Goal: Transaction & Acquisition: Purchase product/service

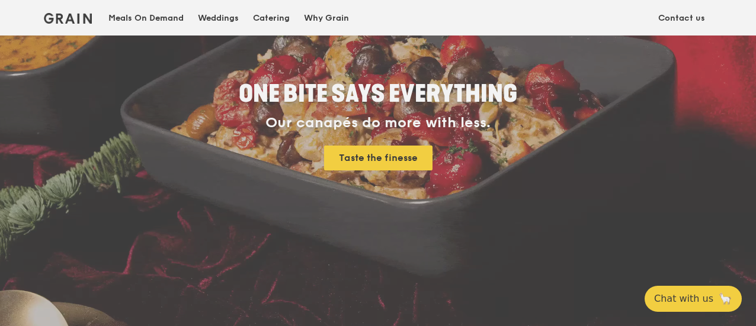
scroll to position [211, 0]
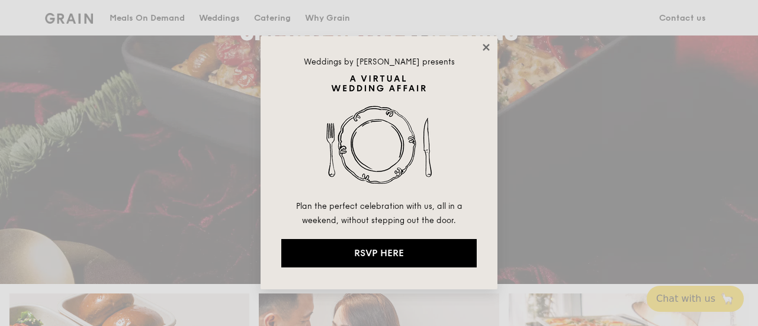
click at [488, 47] on icon at bounding box center [486, 47] width 11 height 11
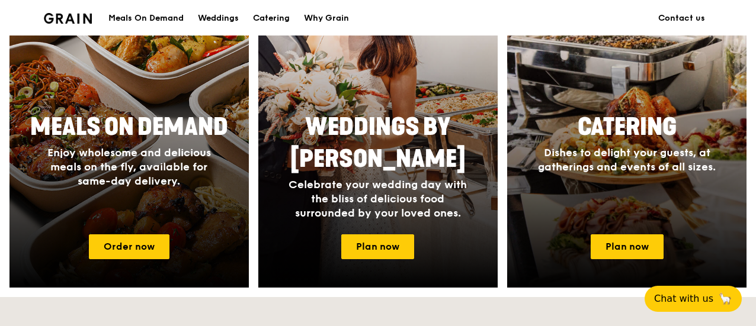
scroll to position [562, 0]
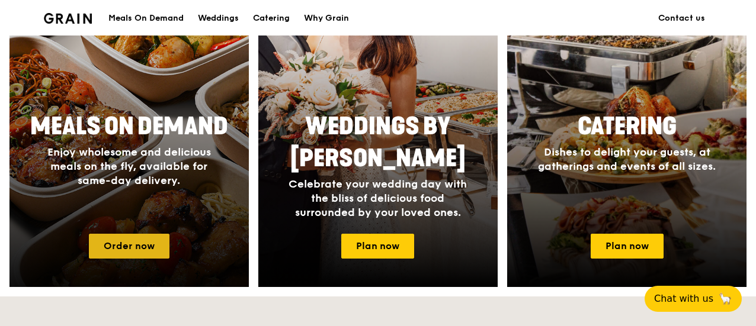
click at [128, 256] on link "Order now" at bounding box center [129, 246] width 81 height 25
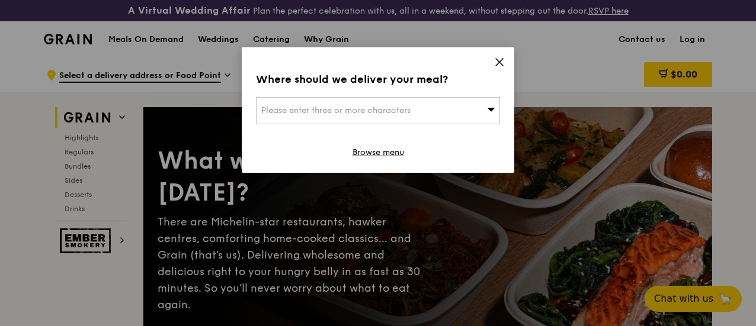
click at [489, 108] on icon at bounding box center [492, 110] width 8 height 4
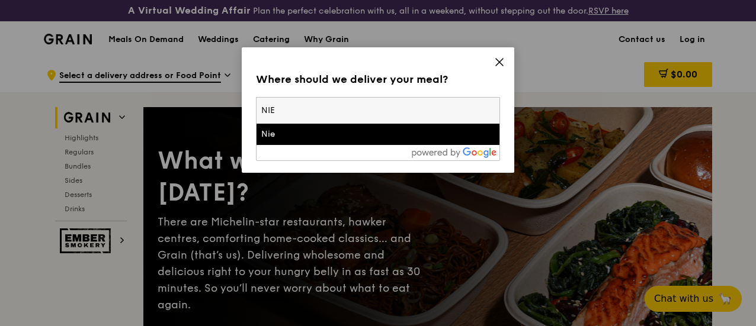
type input "NIE"
click at [350, 135] on div "Nie" at bounding box center [348, 135] width 175 height 12
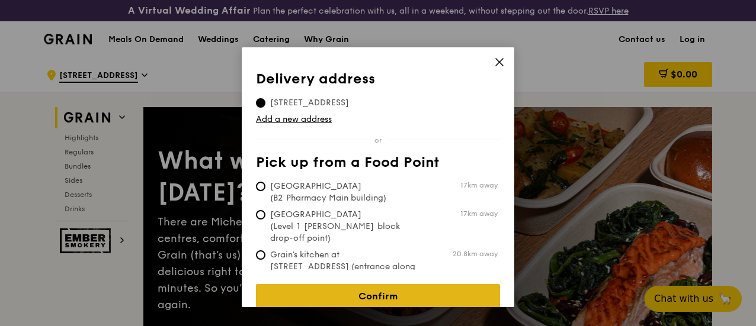
click at [347, 287] on link "Confirm" at bounding box center [378, 296] width 244 height 25
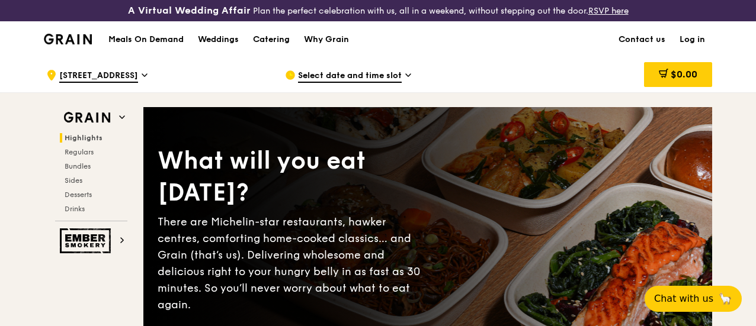
click at [689, 46] on link "Log in" at bounding box center [693, 40] width 40 height 36
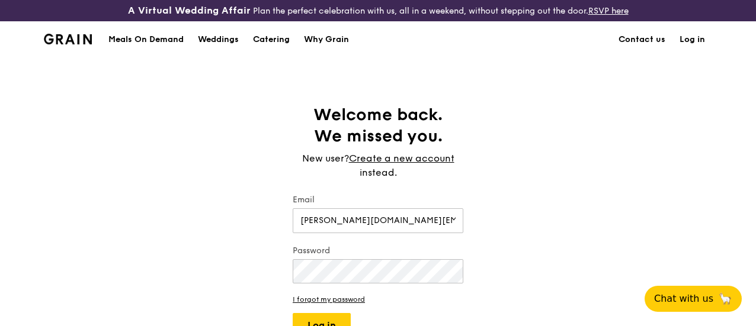
type input "janey.ng@nie.edu.sg"
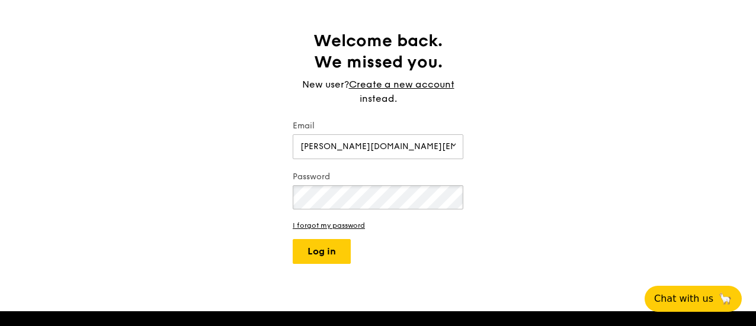
scroll to position [85, 0]
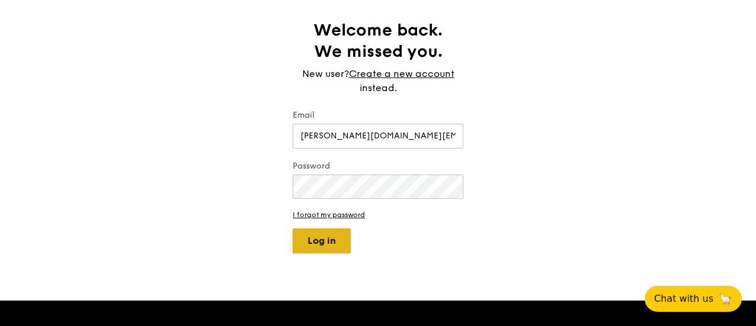
click at [326, 252] on button "Log in" at bounding box center [322, 241] width 58 height 25
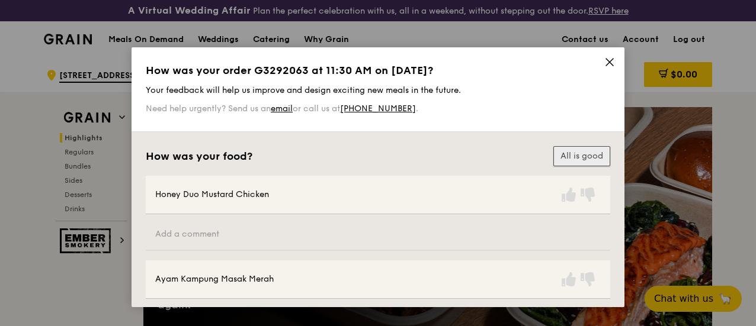
click at [565, 156] on button "All is good" at bounding box center [581, 156] width 57 height 20
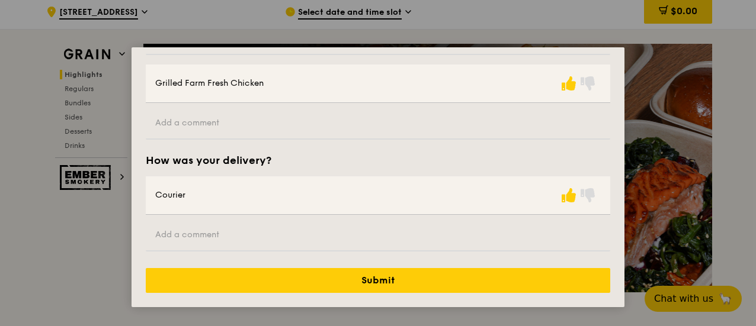
scroll to position [65, 0]
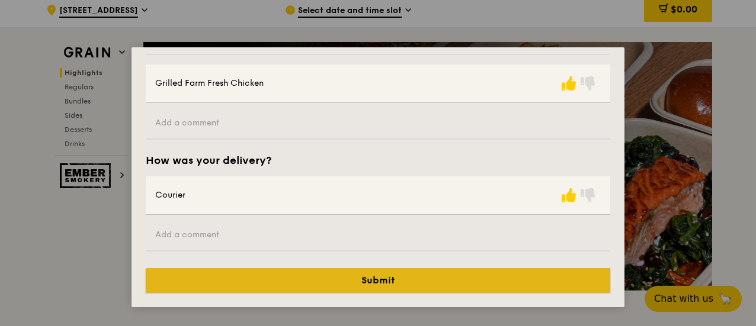
click at [382, 277] on button "Submit" at bounding box center [378, 280] width 465 height 25
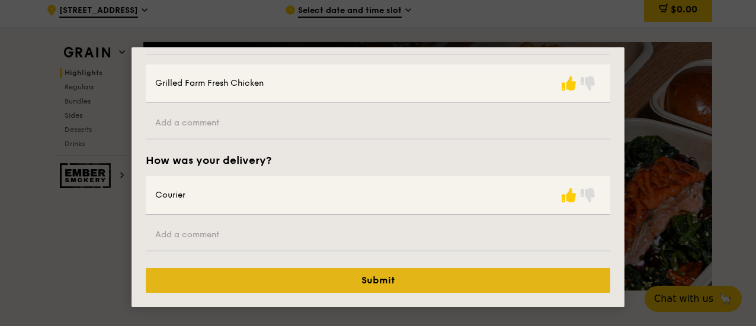
scroll to position [0, 0]
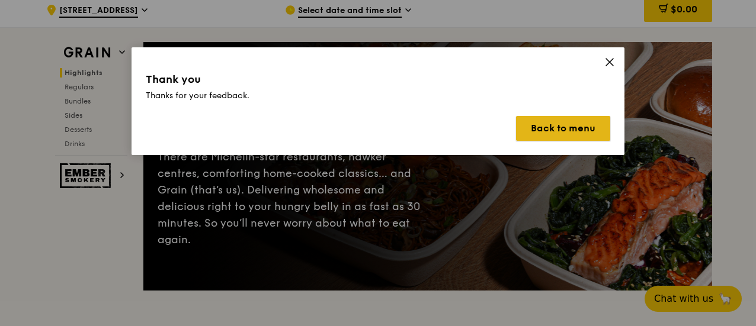
click at [557, 130] on button "Back to menu" at bounding box center [563, 128] width 94 height 25
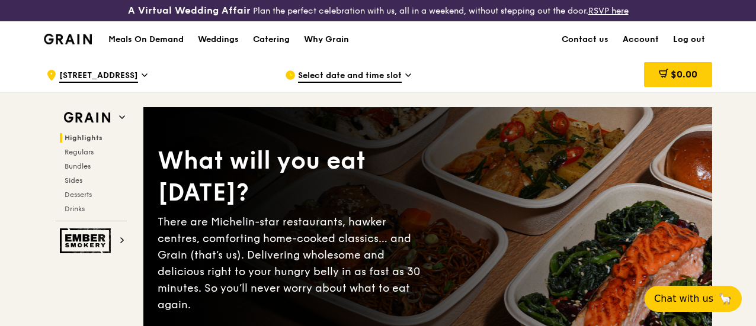
click at [399, 83] on span "Select date and time slot" at bounding box center [350, 76] width 104 height 13
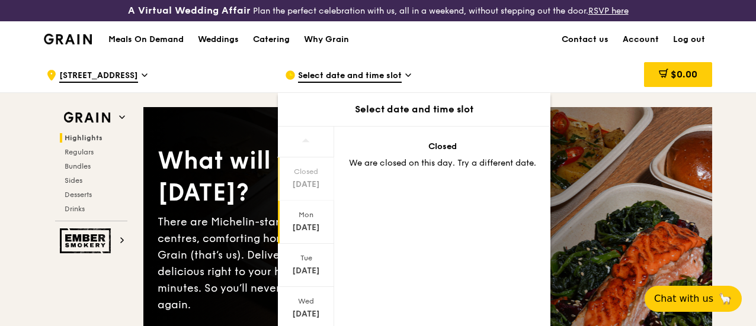
click at [295, 234] on div "[DATE]" at bounding box center [306, 228] width 53 height 12
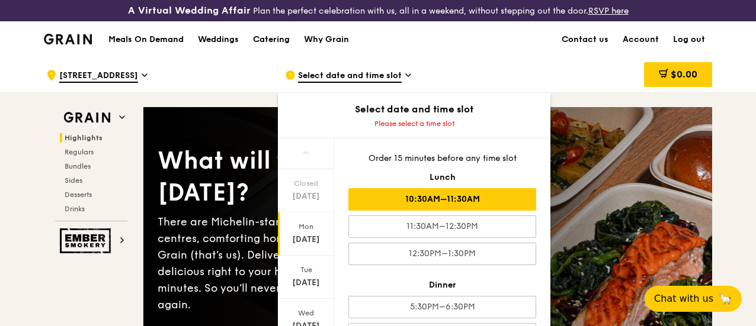
click at [480, 204] on div "10:30AM–11:30AM" at bounding box center [442, 199] width 188 height 23
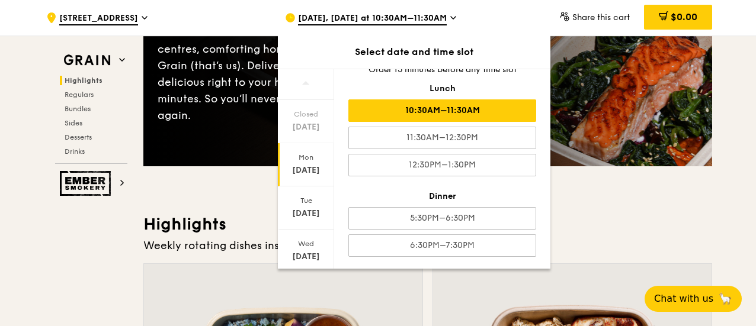
scroll to position [219, 0]
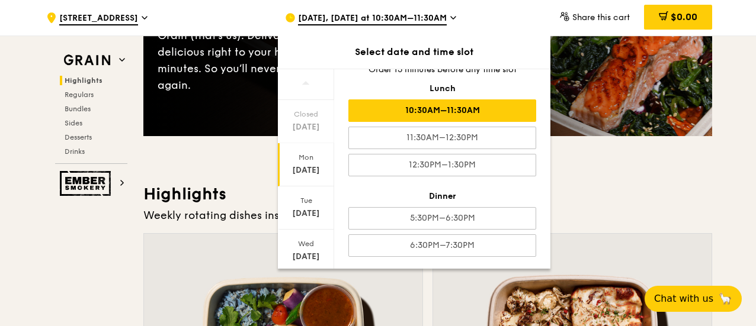
click at [453, 106] on div "10:30AM–11:30AM" at bounding box center [442, 111] width 188 height 23
click at [319, 168] on div "[DATE]" at bounding box center [306, 171] width 53 height 12
click at [396, 106] on div "10:30AM–11:30AM" at bounding box center [442, 111] width 188 height 23
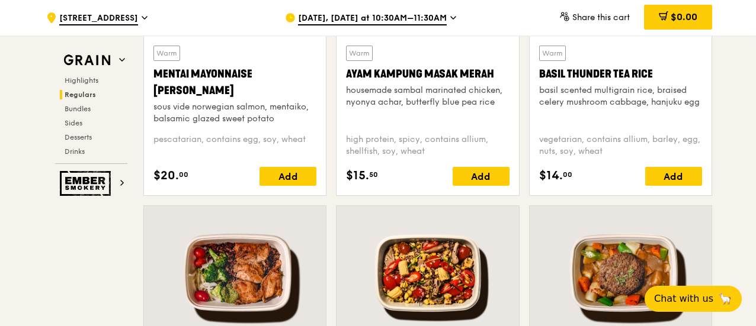
scroll to position [1229, 0]
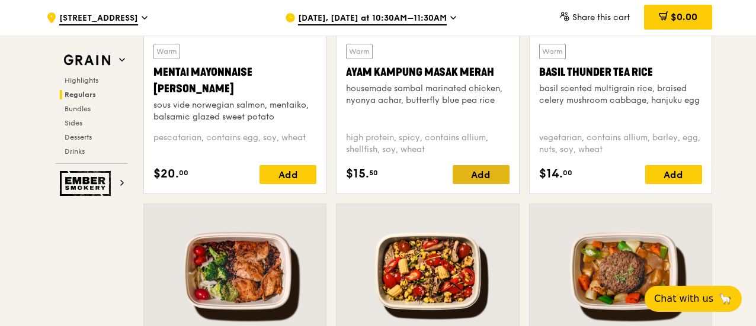
click at [469, 184] on div "Add" at bounding box center [481, 174] width 57 height 19
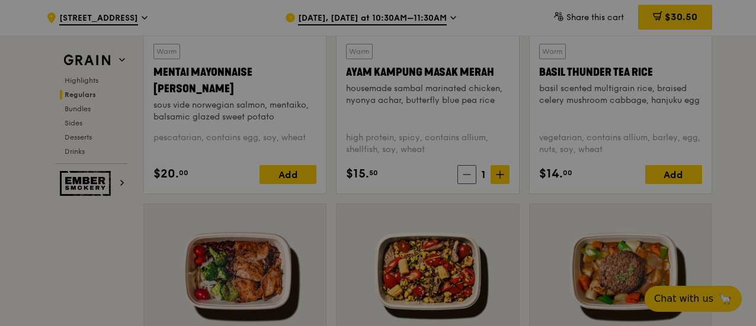
click at [501, 185] on div at bounding box center [378, 163] width 756 height 326
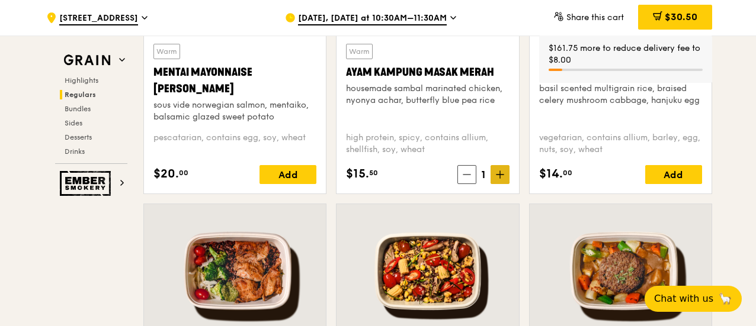
click at [499, 179] on icon at bounding box center [500, 175] width 8 height 8
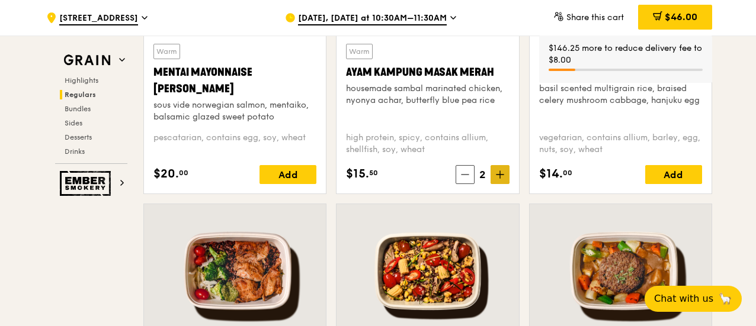
click at [499, 179] on icon at bounding box center [500, 175] width 8 height 8
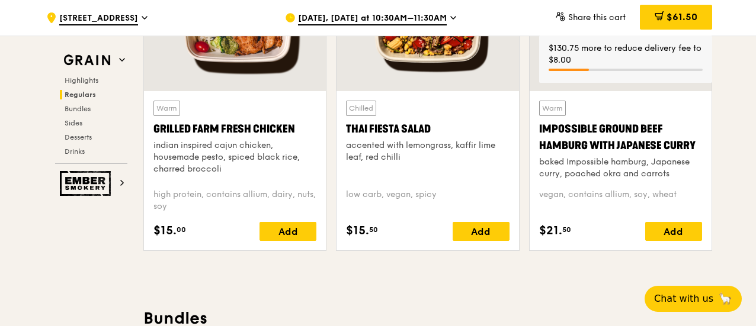
scroll to position [1478, 0]
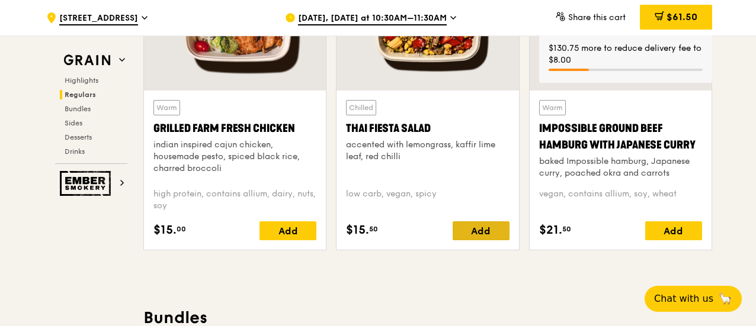
click at [485, 241] on div "Add" at bounding box center [481, 231] width 57 height 19
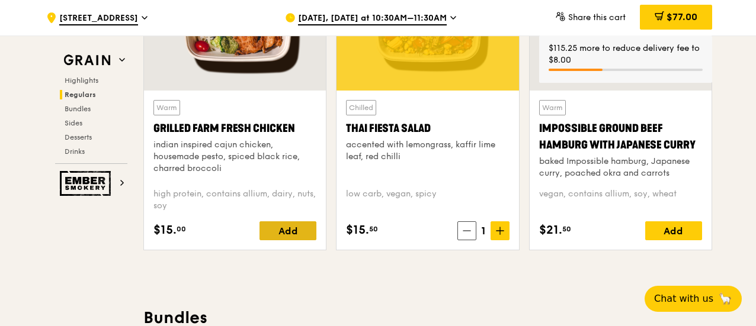
click at [308, 236] on div "Add" at bounding box center [288, 231] width 57 height 19
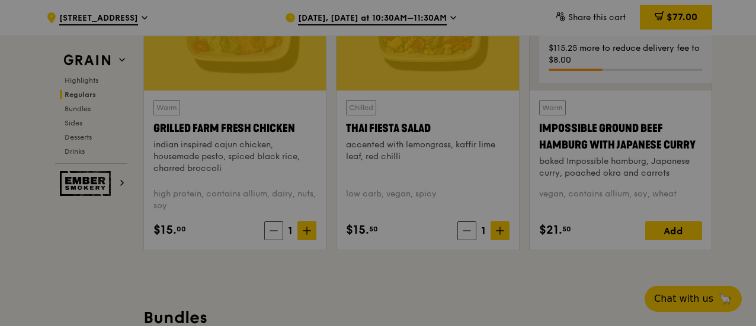
click at [308, 236] on div at bounding box center [378, 163] width 756 height 326
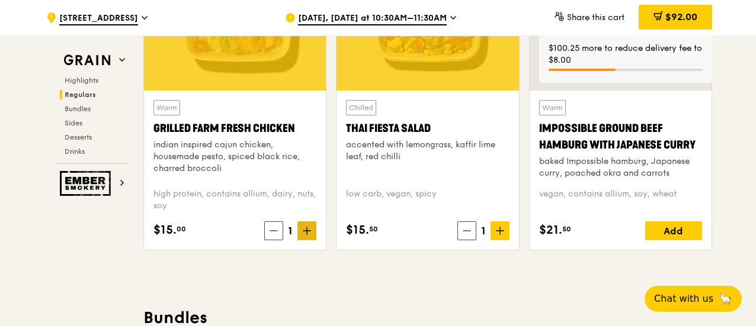
click at [309, 235] on icon at bounding box center [307, 231] width 8 height 8
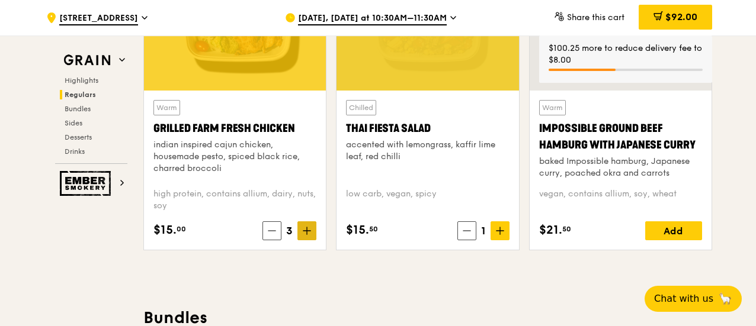
click at [309, 235] on icon at bounding box center [307, 231] width 8 height 8
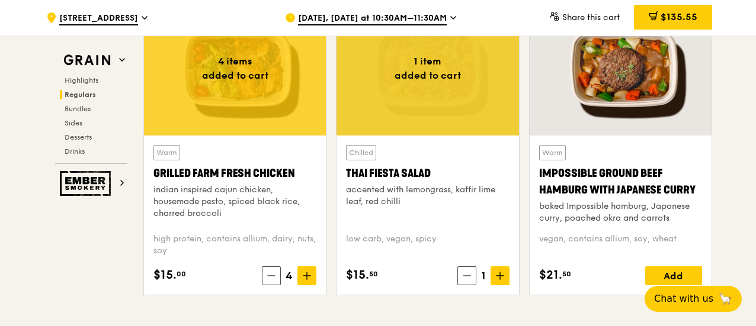
scroll to position [1432, 0]
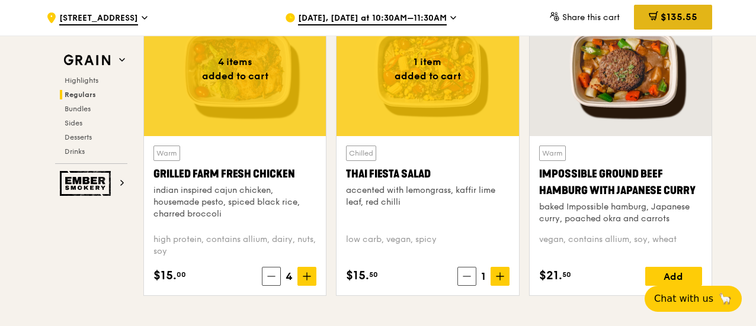
click at [661, 15] on span "$135.55" at bounding box center [679, 16] width 37 height 11
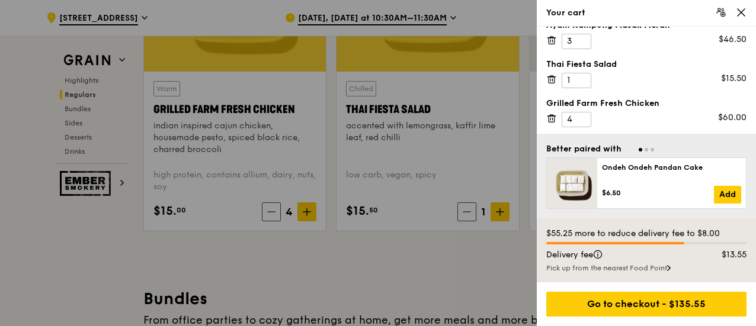
scroll to position [1502, 0]
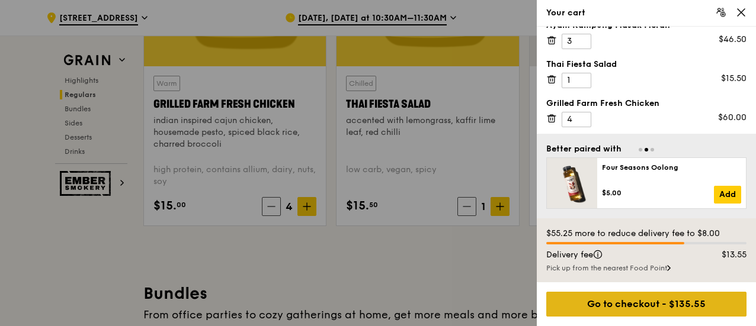
click at [634, 304] on div "Go to checkout - $135.55" at bounding box center [646, 304] width 200 height 25
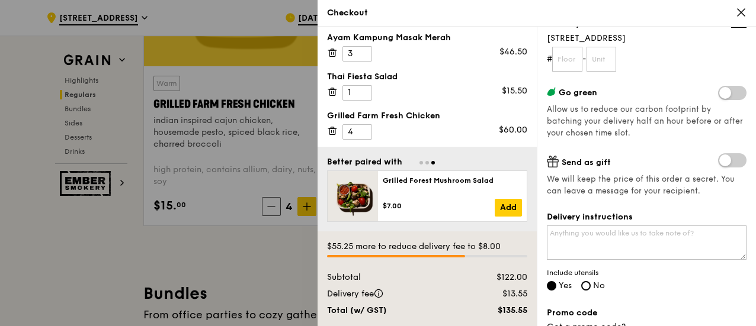
scroll to position [161, 0]
click at [628, 239] on textarea "Delivery instructions" at bounding box center [647, 242] width 200 height 34
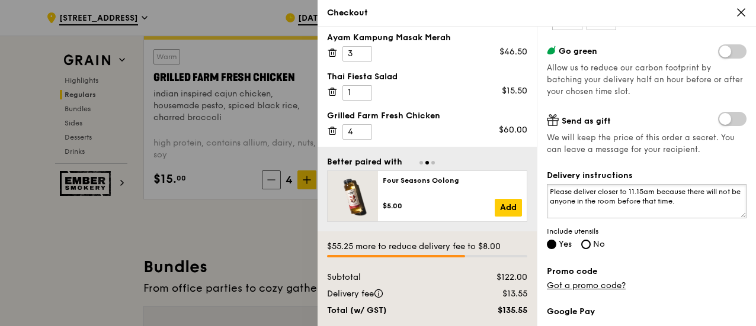
scroll to position [203, 0]
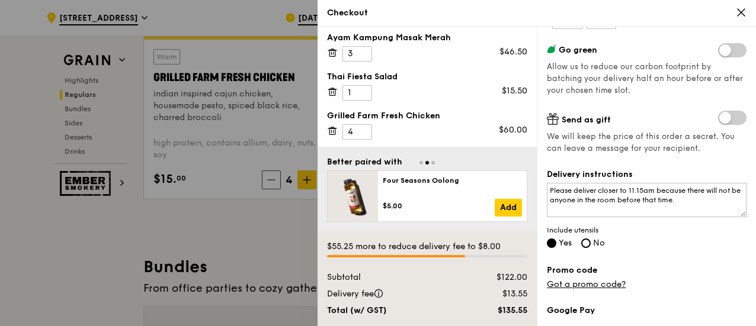
click at [743, 13] on icon at bounding box center [741, 12] width 11 height 11
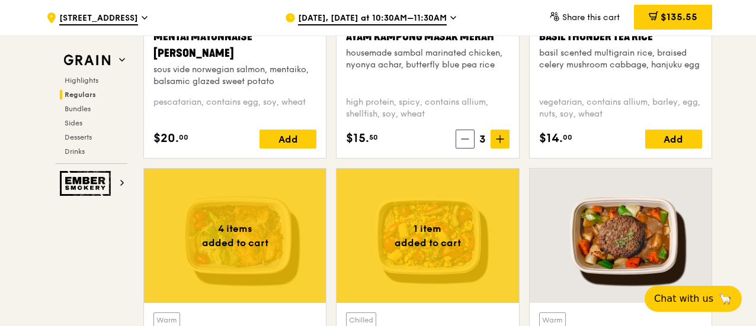
scroll to position [1275, 0]
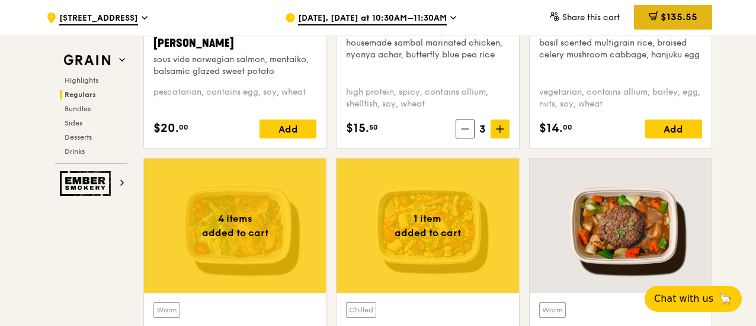
click at [670, 12] on span "$135.55" at bounding box center [679, 16] width 37 height 11
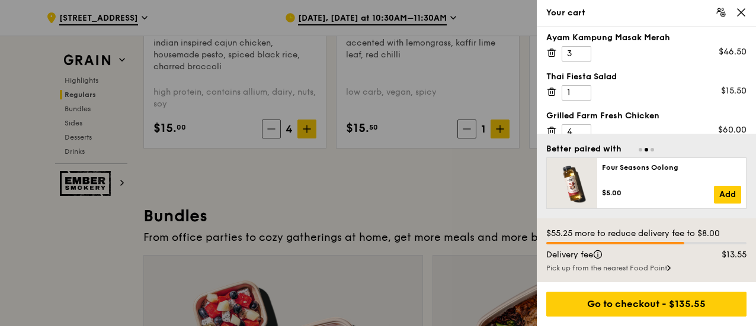
scroll to position [1580, 0]
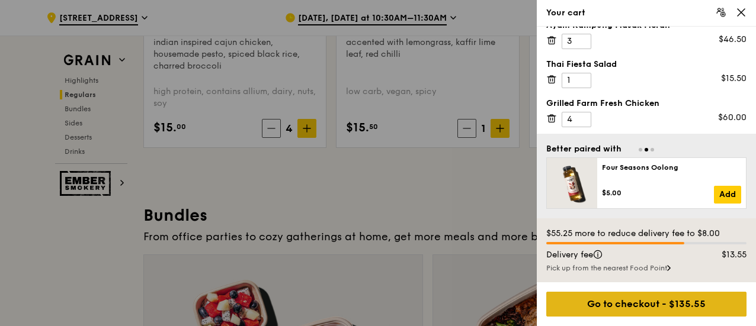
click at [628, 304] on div "Go to checkout - $135.55" at bounding box center [646, 304] width 200 height 25
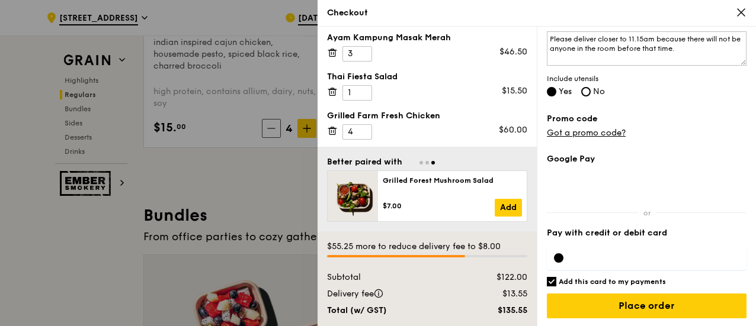
scroll to position [252, 0]
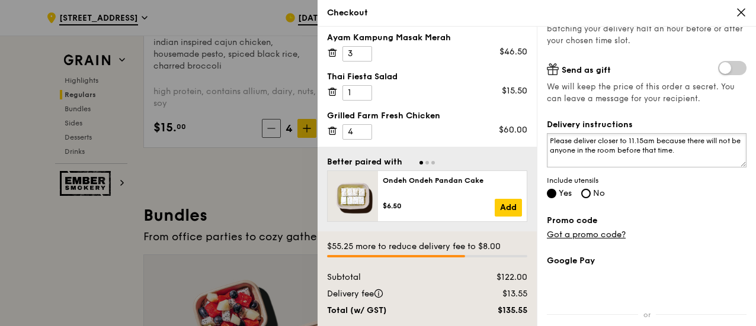
click at [712, 151] on textarea "Please deliver closer to 11.15am because there will not be anyone in the room b…" at bounding box center [647, 150] width 200 height 34
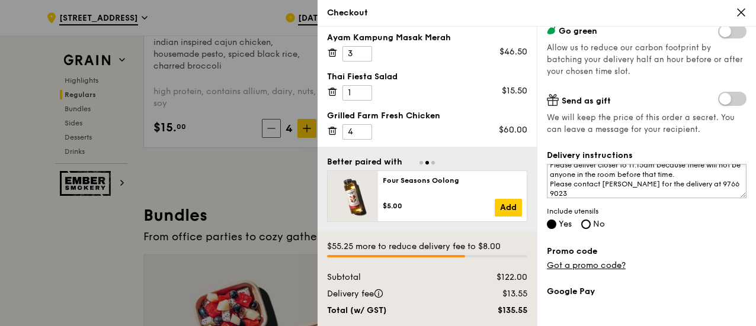
scroll to position [0, 0]
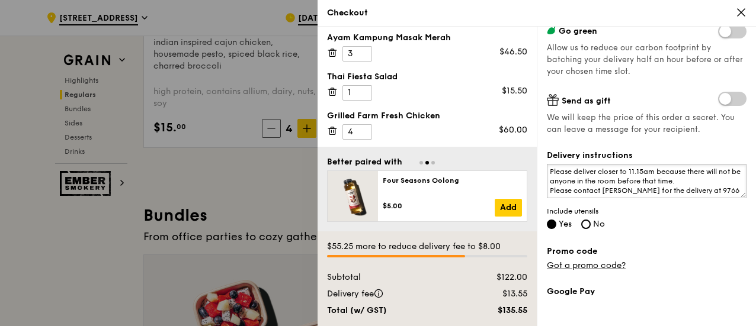
click at [629, 170] on textarea "Please deliver closer to 11.15am because there will not be anyone in the room b…" at bounding box center [647, 181] width 200 height 34
click at [706, 182] on textarea "Please deliver closer to 11.15am because there will not be anyone in the room b…" at bounding box center [647, 181] width 200 height 34
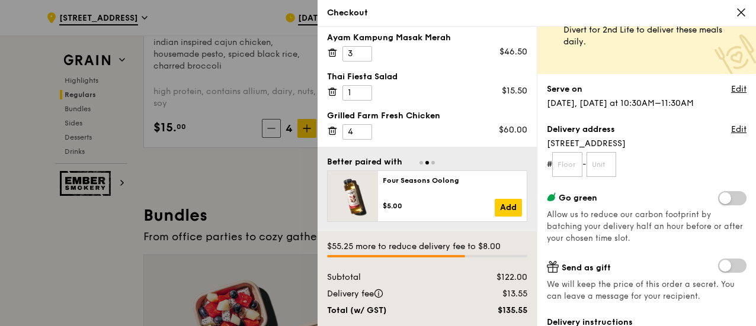
scroll to position [54, 0]
type textarea "Please deliver closer to 11.15am because there will not be anyone in the room b…"
click at [570, 167] on input "text" at bounding box center [567, 165] width 30 height 25
type input "Blk 1 02"
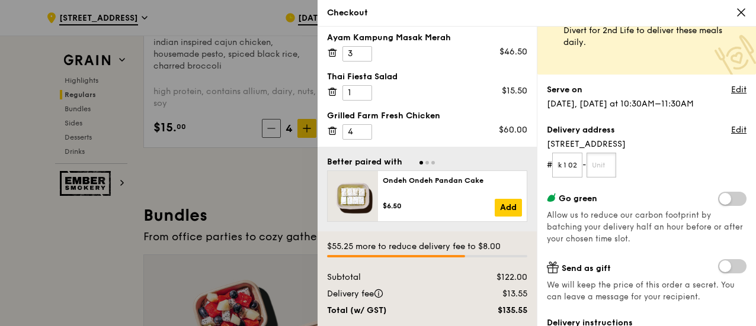
scroll to position [0, 0]
click at [602, 166] on input "text" at bounding box center [602, 165] width 30 height 25
type input "12"
click at [639, 174] on form "# Blk 1 02 - 12" at bounding box center [647, 165] width 200 height 25
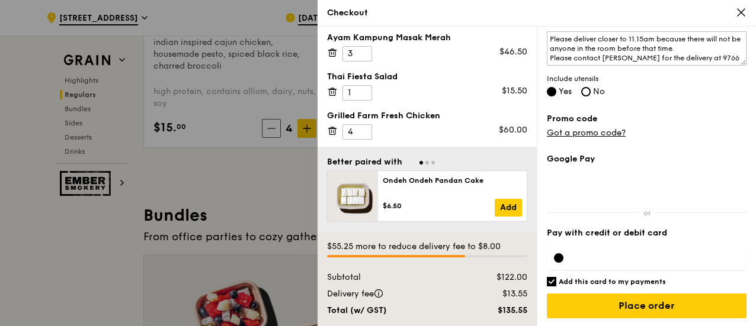
scroll to position [1650, 0]
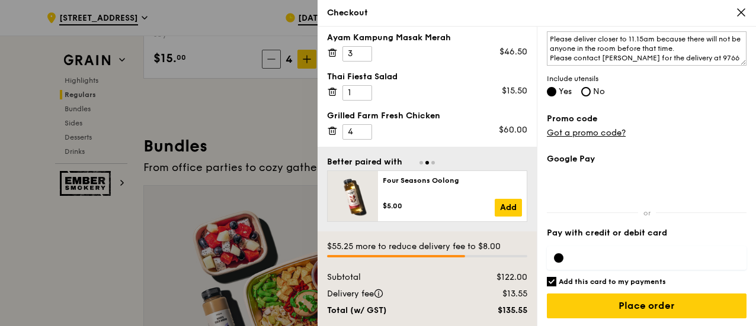
click at [555, 280] on input "Add this card to my payments" at bounding box center [551, 281] width 9 height 9
checkbox input "false"
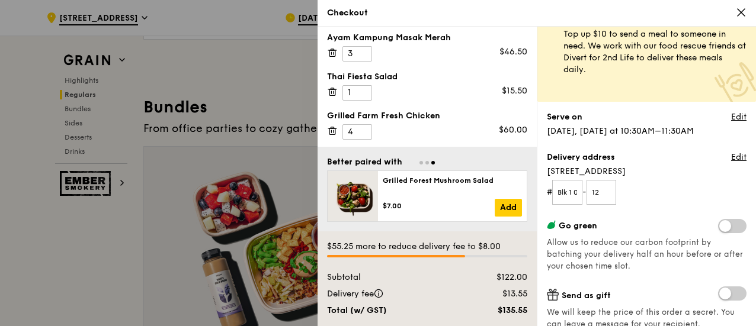
scroll to position [0, 0]
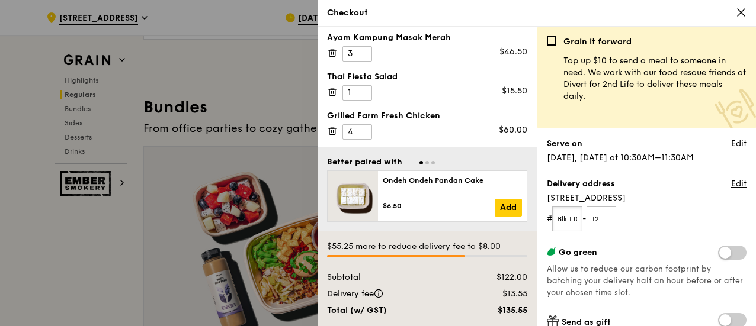
click at [576, 220] on input "Blk 1 02" at bounding box center [567, 219] width 30 height 25
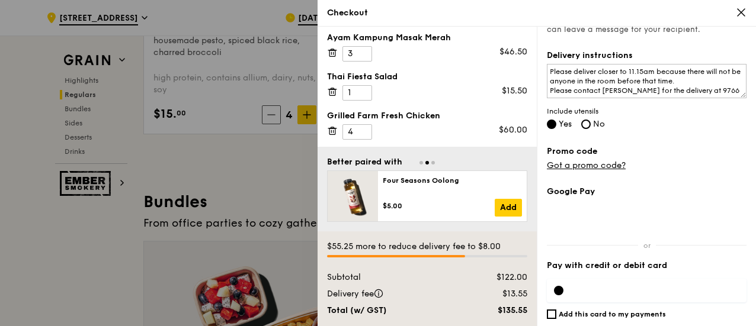
scroll to position [354, 0]
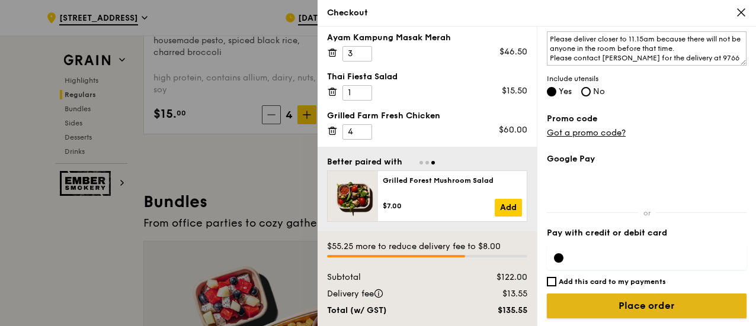
click at [633, 305] on input "Place order" at bounding box center [647, 306] width 200 height 25
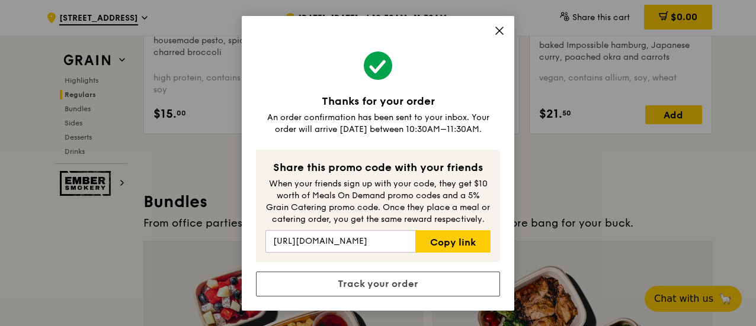
click at [499, 27] on icon at bounding box center [499, 30] width 11 height 11
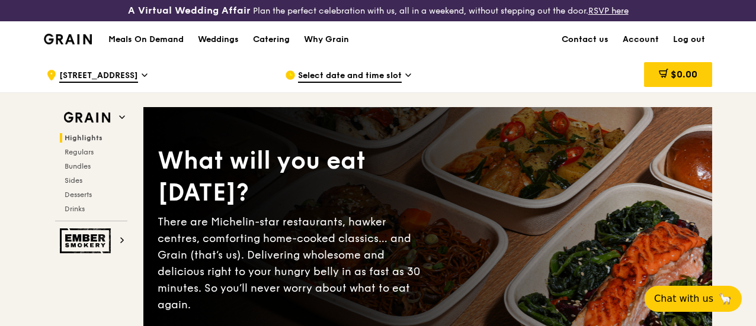
scroll to position [1, 0]
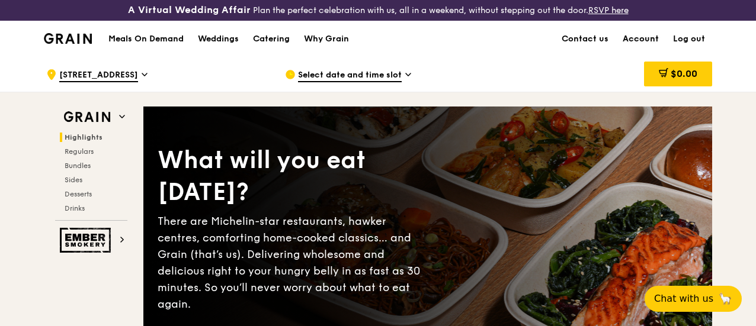
click at [641, 47] on link "Account" at bounding box center [641, 39] width 50 height 36
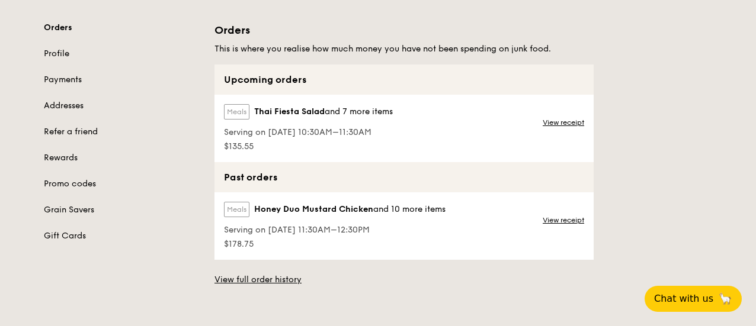
scroll to position [139, 0]
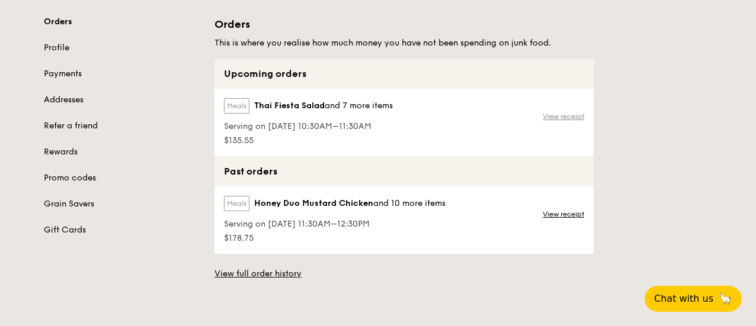
click at [556, 121] on link "View receipt" at bounding box center [563, 116] width 41 height 9
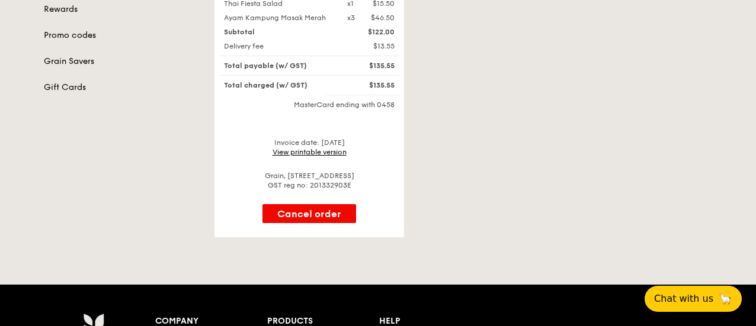
scroll to position [283, 0]
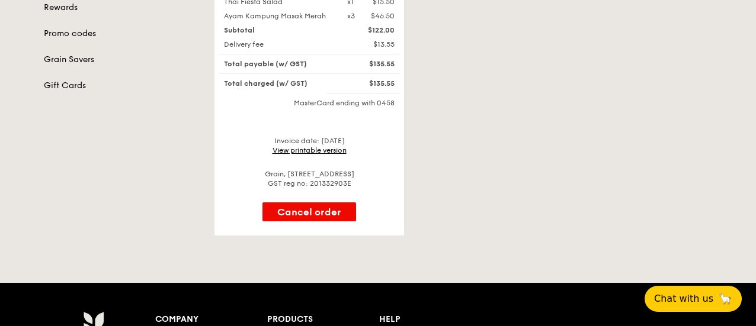
click at [333, 155] on link "View printable version" at bounding box center [310, 150] width 74 height 8
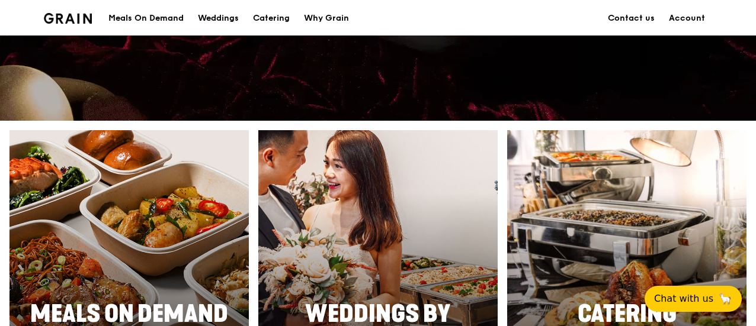
scroll to position [552, 0]
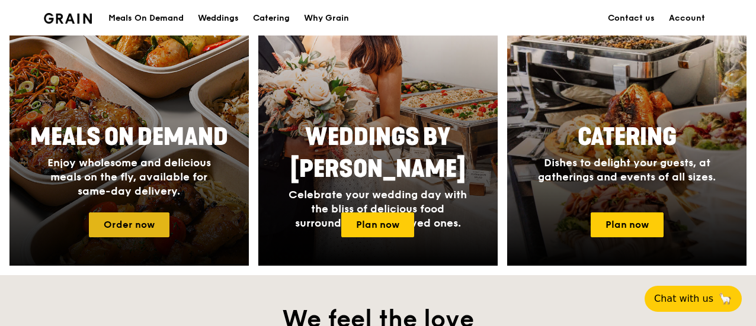
click at [142, 230] on link "Order now" at bounding box center [129, 225] width 81 height 25
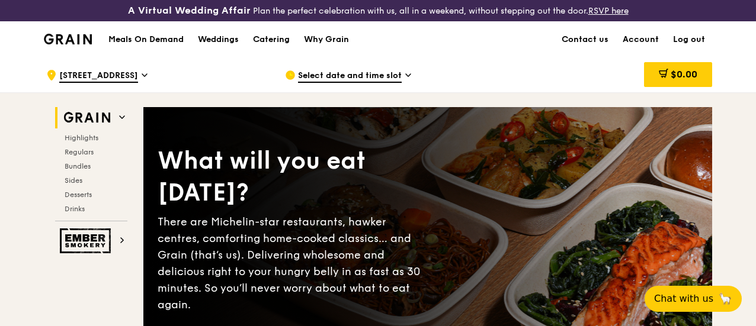
click at [398, 83] on span "Select date and time slot" at bounding box center [350, 76] width 104 height 13
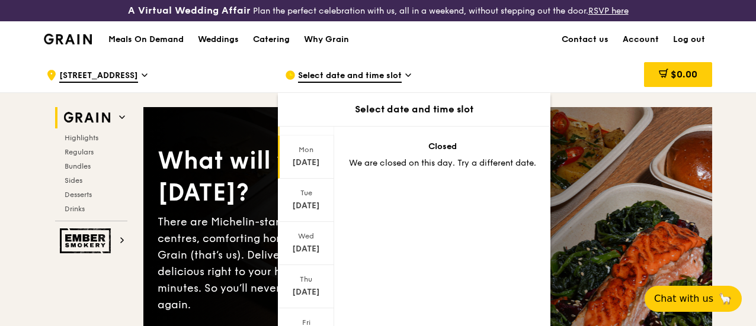
scroll to position [79, 0]
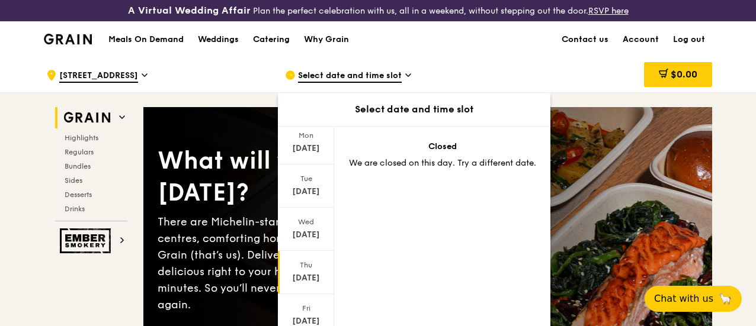
click at [305, 284] on div "[DATE]" at bounding box center [306, 279] width 53 height 12
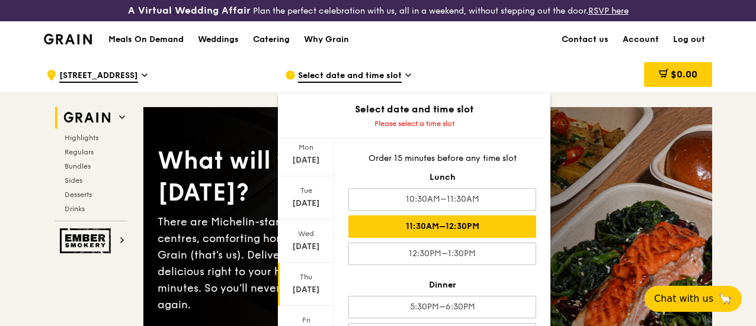
click at [471, 235] on div "11:30AM–12:30PM" at bounding box center [442, 227] width 188 height 23
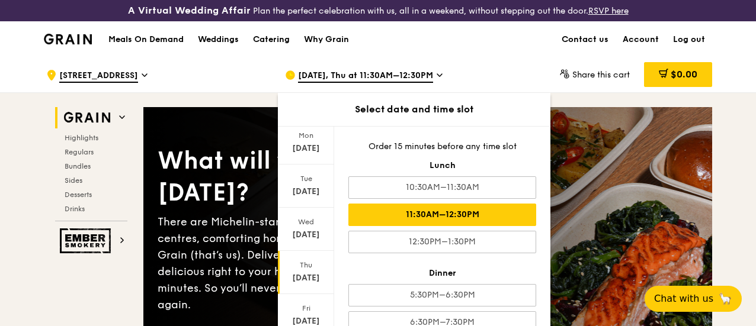
click at [437, 81] on icon at bounding box center [440, 75] width 6 height 11
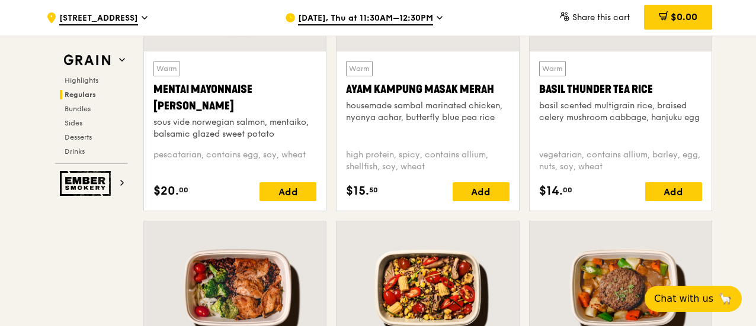
scroll to position [1213, 0]
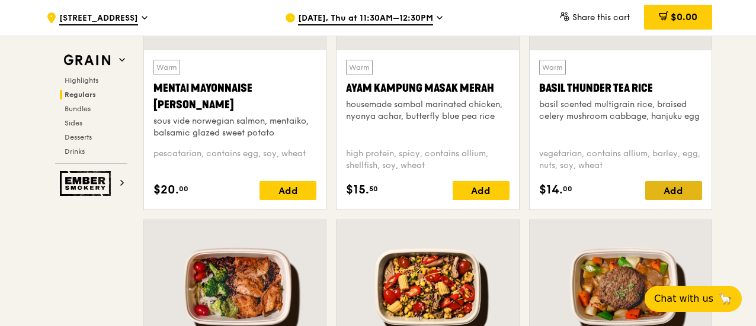
click at [679, 193] on div "Add" at bounding box center [673, 190] width 57 height 19
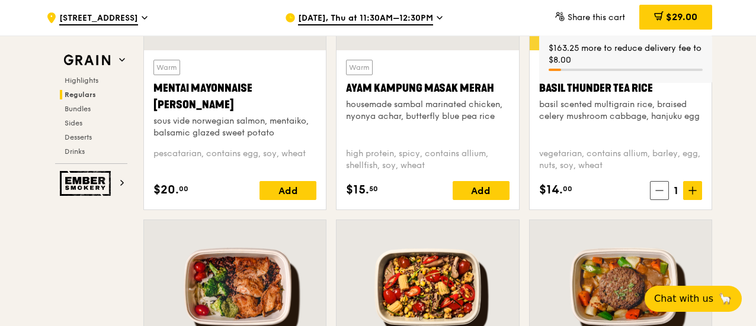
click at [694, 195] on icon at bounding box center [693, 191] width 8 height 8
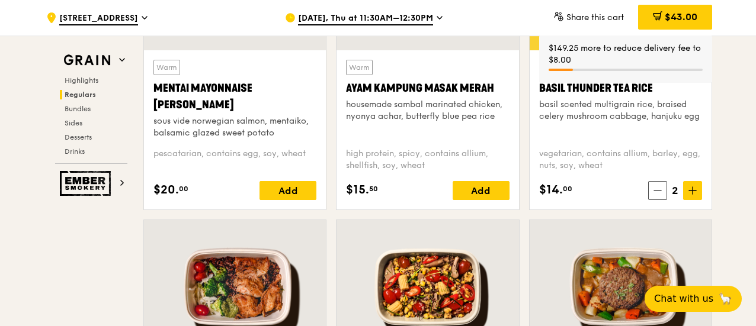
click at [694, 195] on icon at bounding box center [693, 191] width 8 height 8
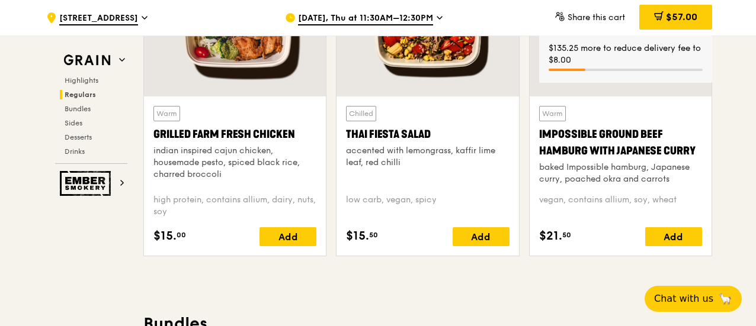
scroll to position [1474, 0]
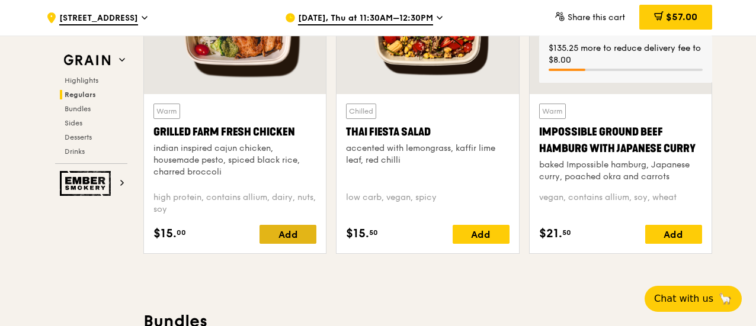
click at [296, 244] on div "Add" at bounding box center [288, 234] width 57 height 19
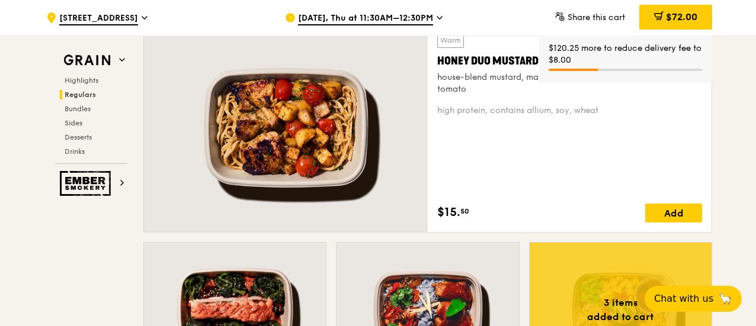
scroll to position [912, 0]
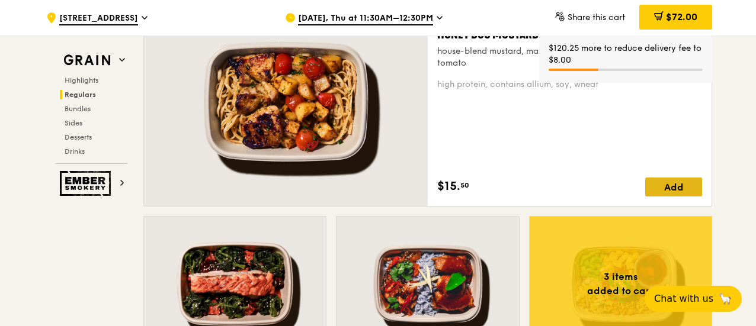
click at [683, 196] on div "Add" at bounding box center [673, 187] width 57 height 19
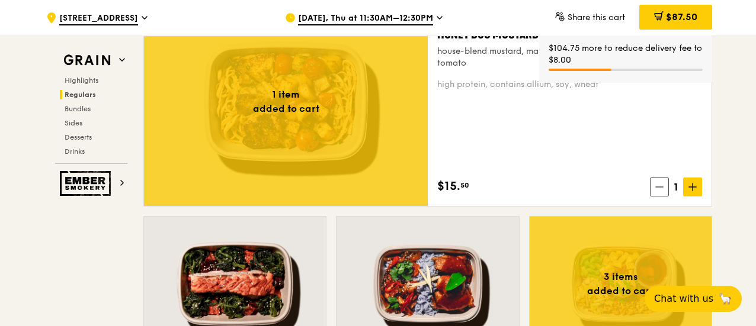
click at [694, 191] on icon at bounding box center [693, 187] width 8 height 8
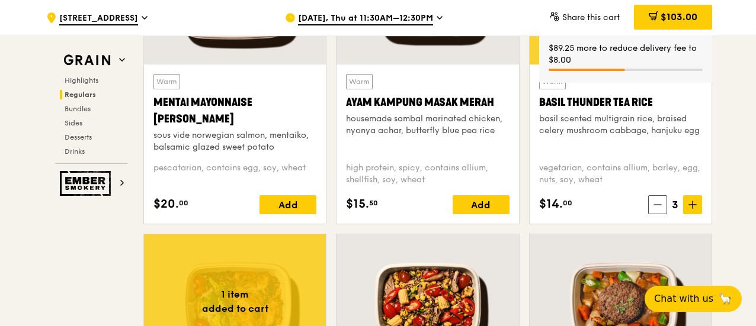
scroll to position [1199, 0]
click at [499, 209] on div "Add" at bounding box center [481, 205] width 57 height 19
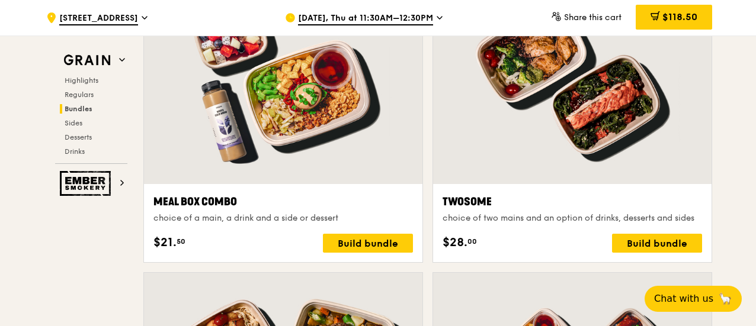
scroll to position [1856, 0]
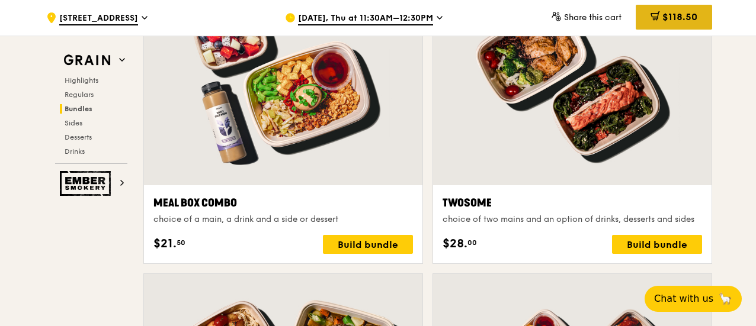
click at [675, 20] on span "$118.50" at bounding box center [679, 16] width 35 height 11
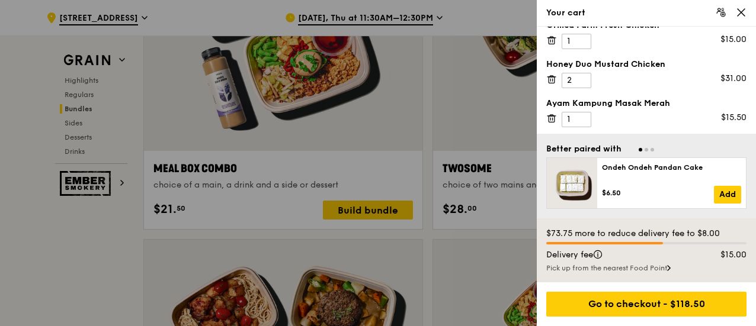
scroll to position [56, 0]
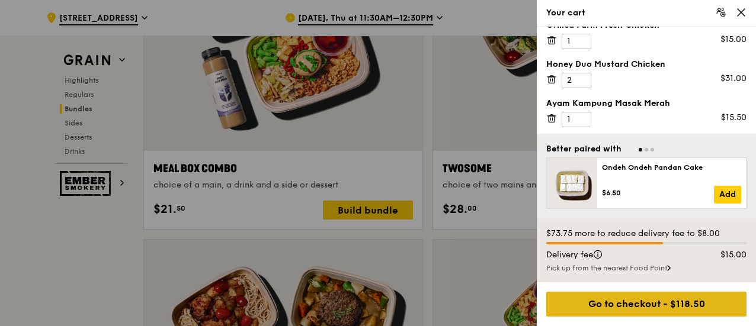
click at [621, 297] on div "Go to checkout - $118.50" at bounding box center [646, 304] width 200 height 25
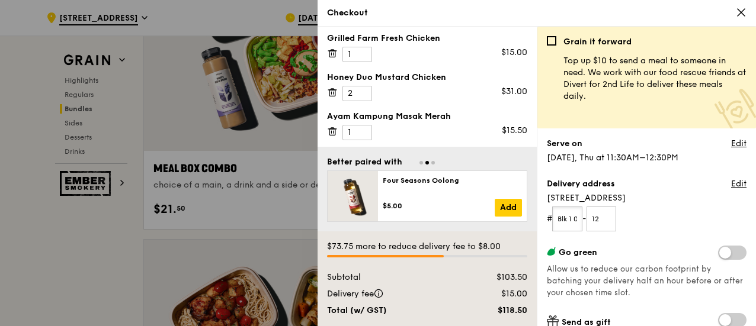
click at [574, 218] on input "Blk 1 02" at bounding box center [567, 219] width 30 height 25
type input "Blk 2 03"
click at [607, 217] on input "12" at bounding box center [602, 219] width 30 height 25
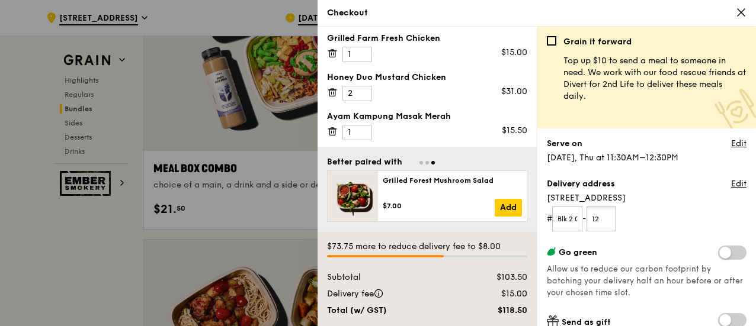
type input "1"
type input "30"
click at [623, 228] on form "# Blk 2 03 - 30" at bounding box center [647, 219] width 200 height 25
click at [575, 220] on input "Blk 2 03" at bounding box center [567, 219] width 30 height 25
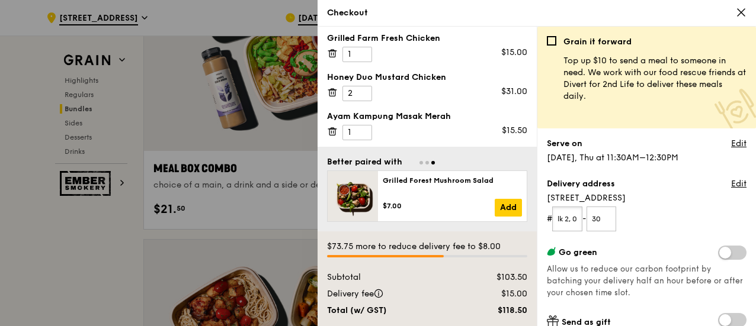
type input "Blk 2, 03"
click at [638, 202] on span "[STREET_ADDRESS]" at bounding box center [647, 199] width 200 height 12
click at [572, 215] on input "Blk 2, 03" at bounding box center [567, 219] width 30 height 25
click at [666, 213] on form "# Blk 2, 03 - 30" at bounding box center [647, 219] width 200 height 25
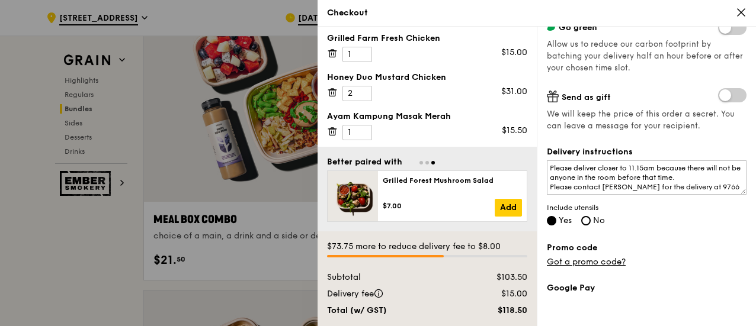
scroll to position [229, 0]
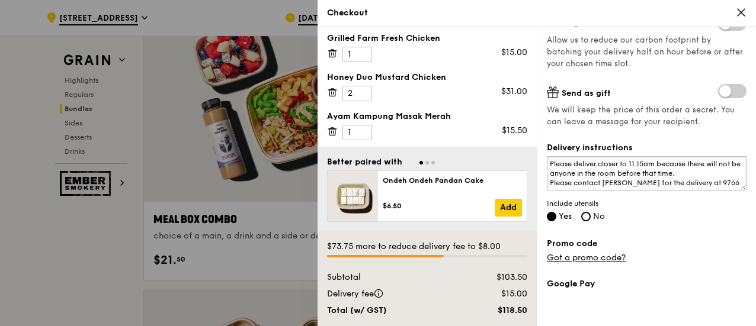
drag, startPoint x: 602, startPoint y: 163, endPoint x: 735, endPoint y: 184, distance: 134.4
click at [735, 184] on textarea "Please deliver closer to 11.15am because there will not be anyone in the room b…" at bounding box center [647, 173] width 200 height 34
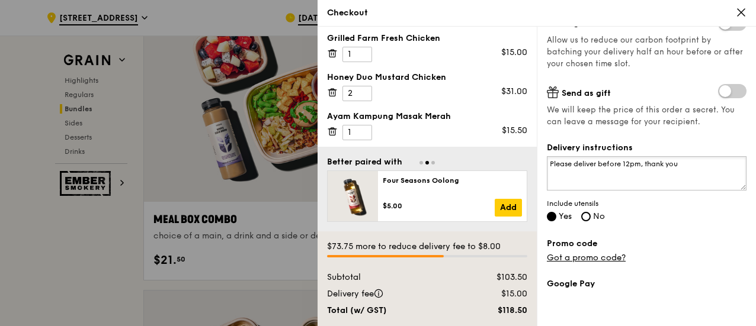
type textarea "Please deliver before 12pm, thank you"
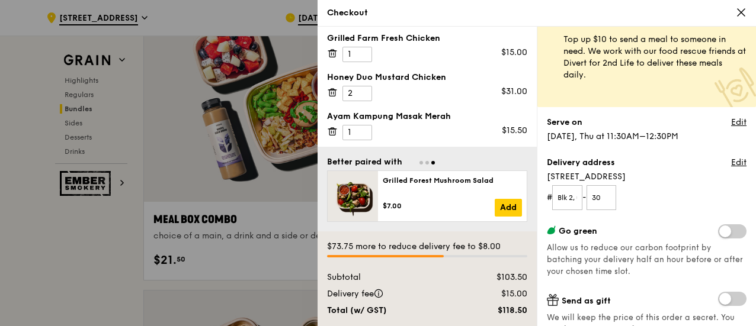
scroll to position [27, 0]
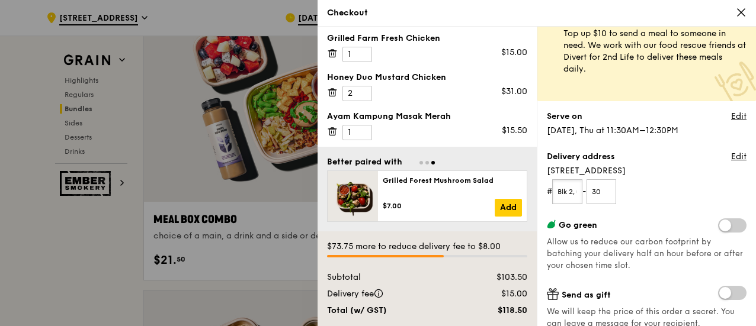
click at [576, 193] on input "Blk 2, 03" at bounding box center [567, 192] width 30 height 25
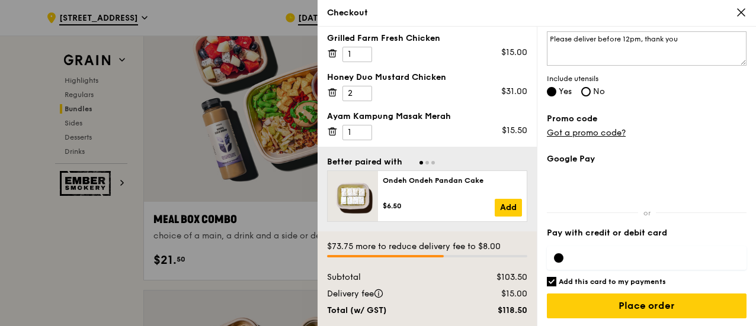
scroll to position [0, 0]
click at [549, 280] on input "Add this card to my payments" at bounding box center [551, 281] width 9 height 9
checkbox input "false"
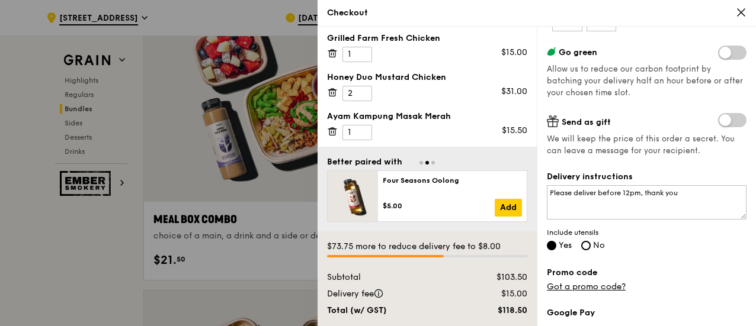
scroll to position [354, 0]
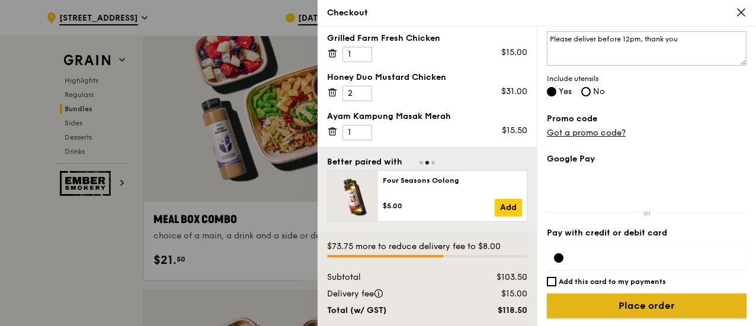
click at [596, 303] on input "Place order" at bounding box center [647, 306] width 200 height 25
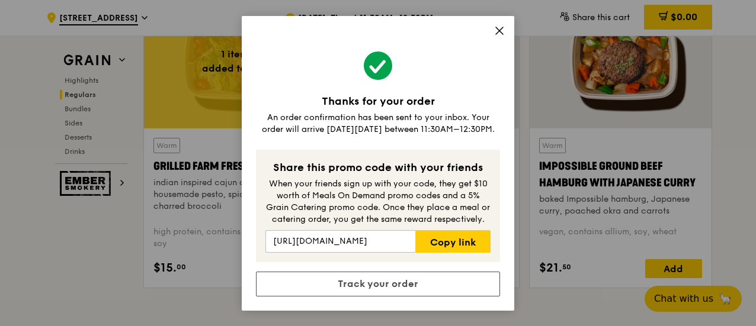
scroll to position [1437, 0]
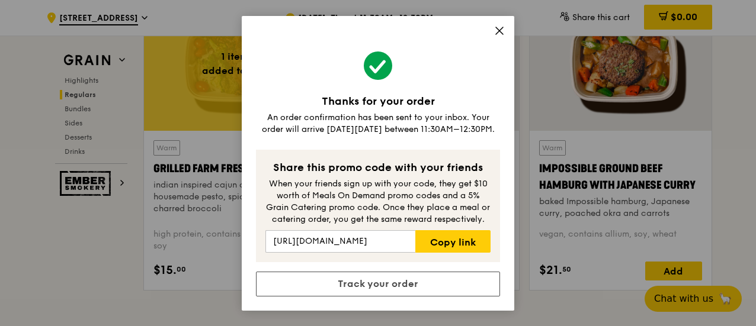
click at [500, 27] on icon at bounding box center [499, 30] width 11 height 11
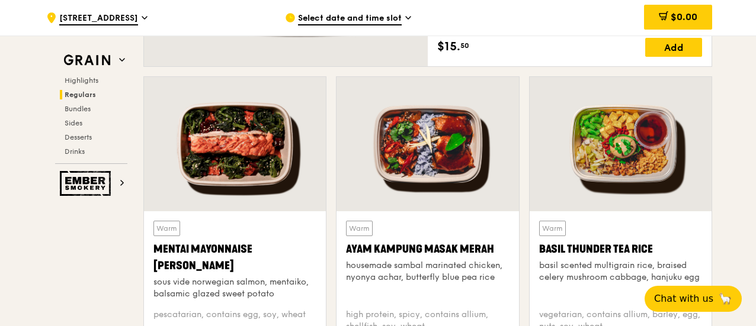
scroll to position [1010, 0]
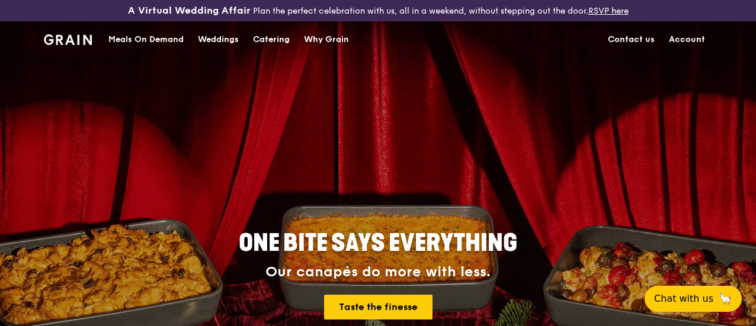
click at [696, 45] on link "Account" at bounding box center [687, 40] width 50 height 36
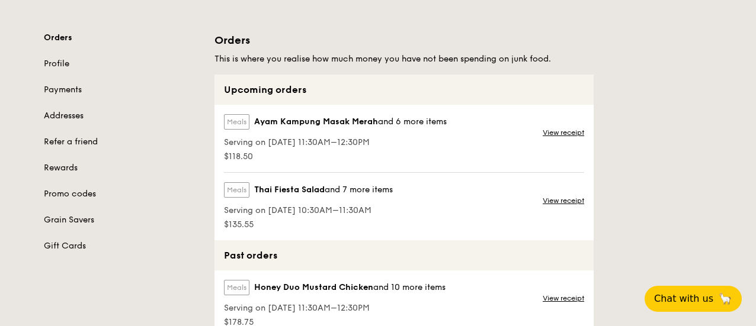
scroll to position [123, 0]
click at [563, 137] on link "View receipt" at bounding box center [563, 131] width 41 height 9
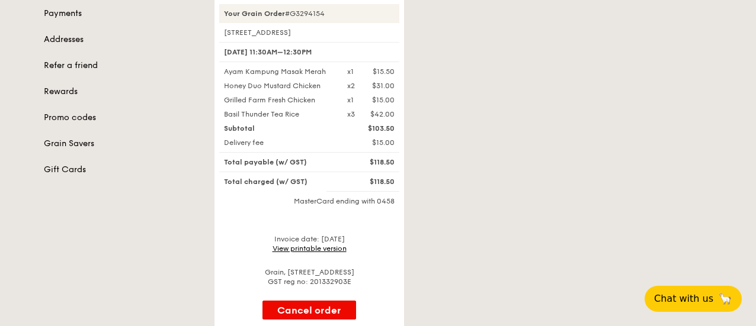
scroll to position [284, 0]
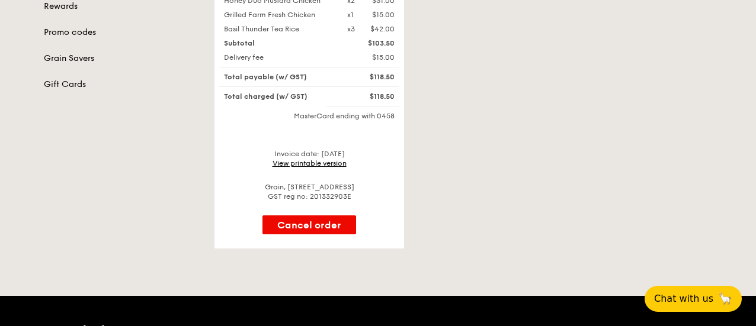
click at [314, 168] on link "View printable version" at bounding box center [310, 163] width 74 height 8
